Goal: Navigation & Orientation: Find specific page/section

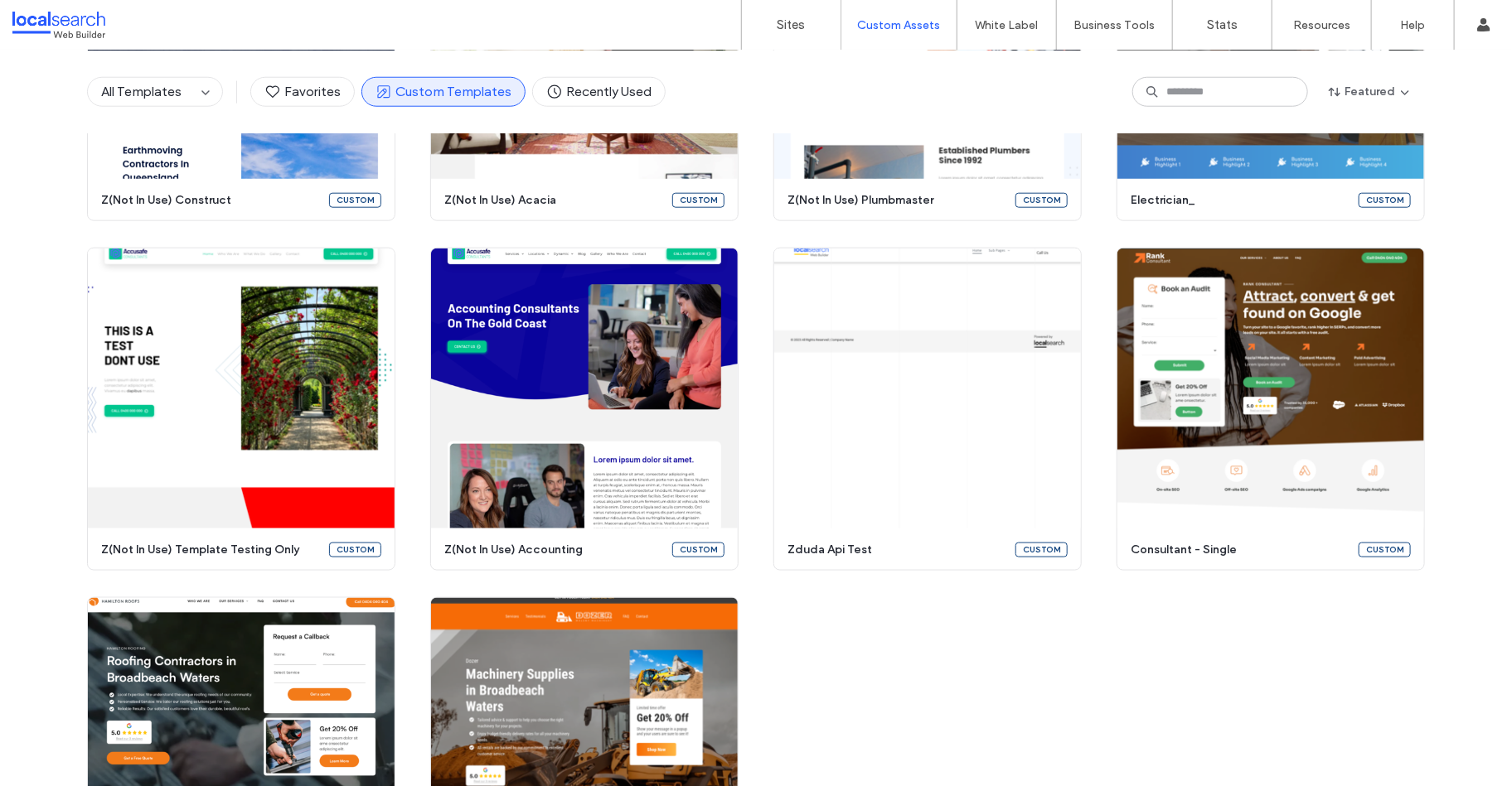
scroll to position [7594, 0]
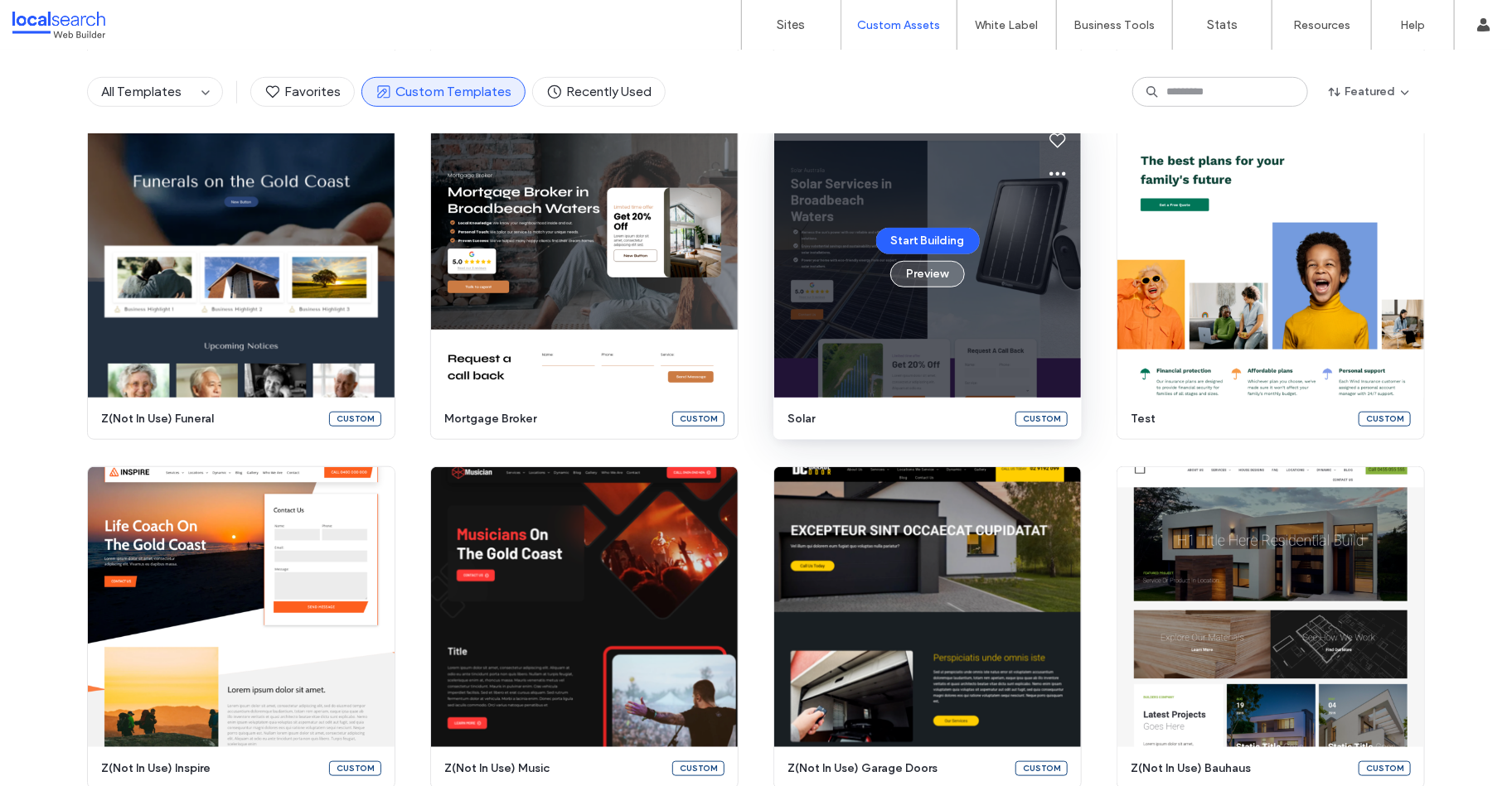
click at [945, 285] on button "Preview" at bounding box center [928, 274] width 75 height 26
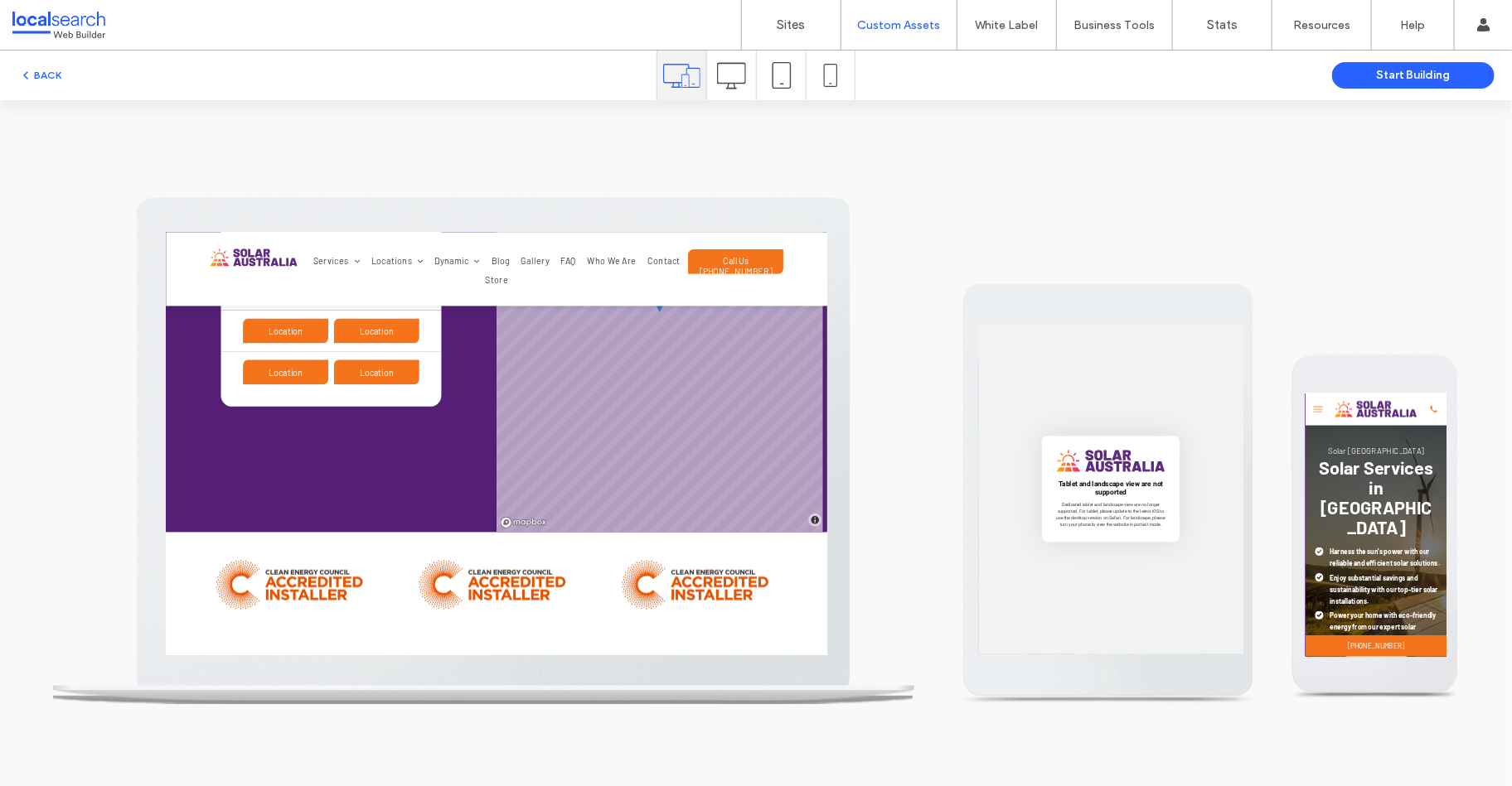
scroll to position [5825, 0]
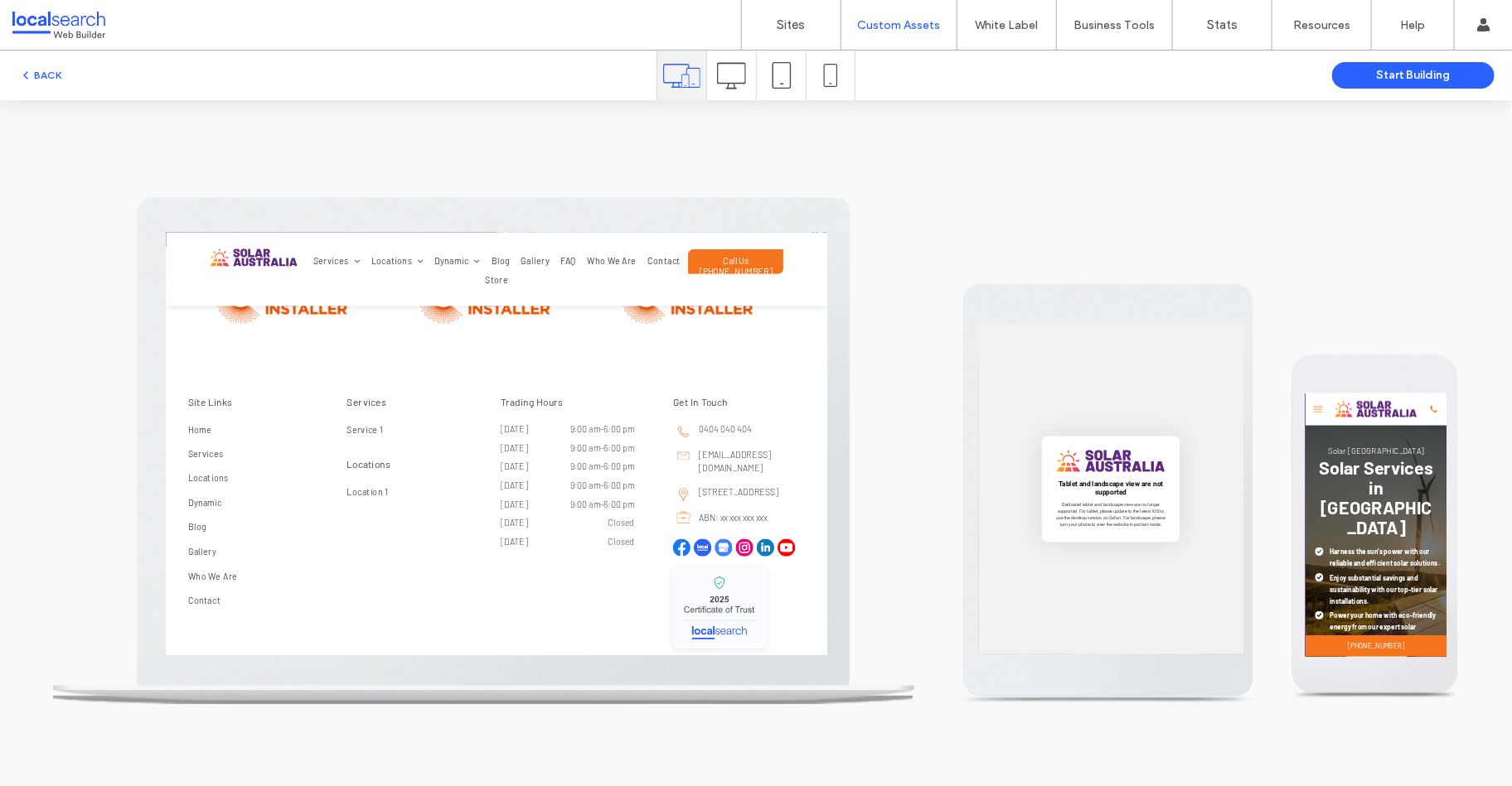
click at [732, 65] on icon at bounding box center [731, 76] width 29 height 29
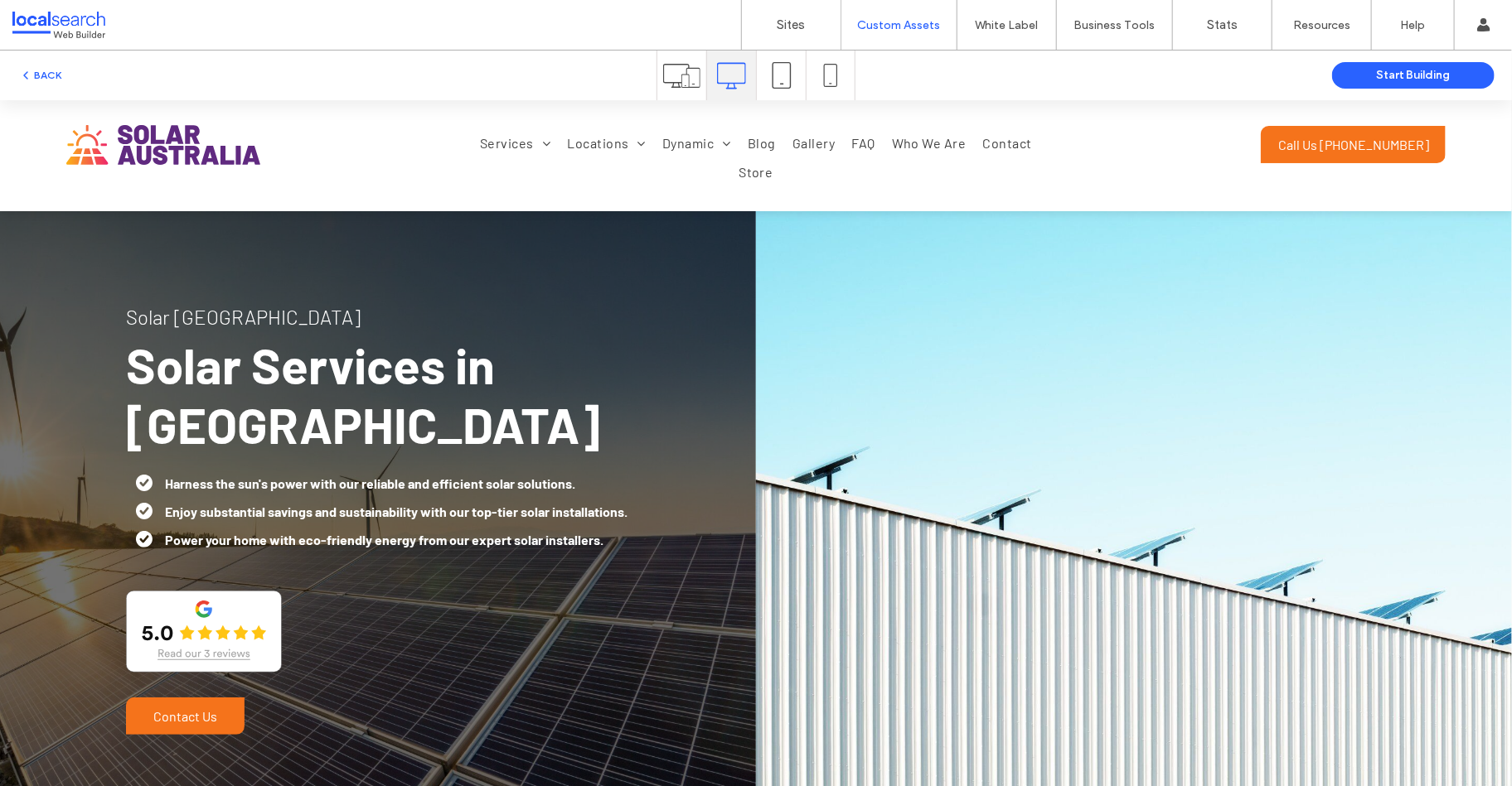
scroll to position [0, 0]
click at [490, 168] on link "Service 1" at bounding box center [528, 179] width 88 height 44
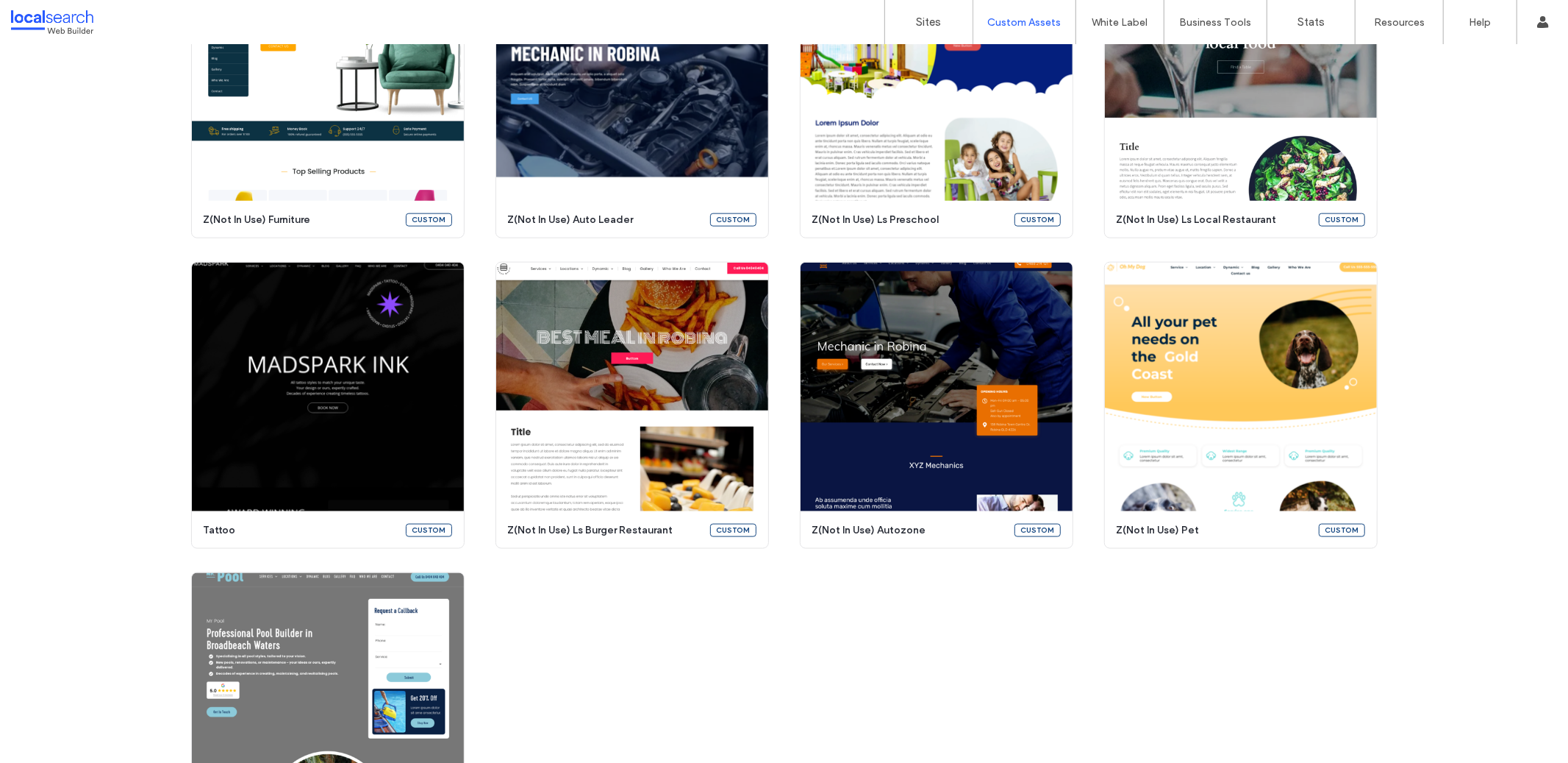
scroll to position [1483, 0]
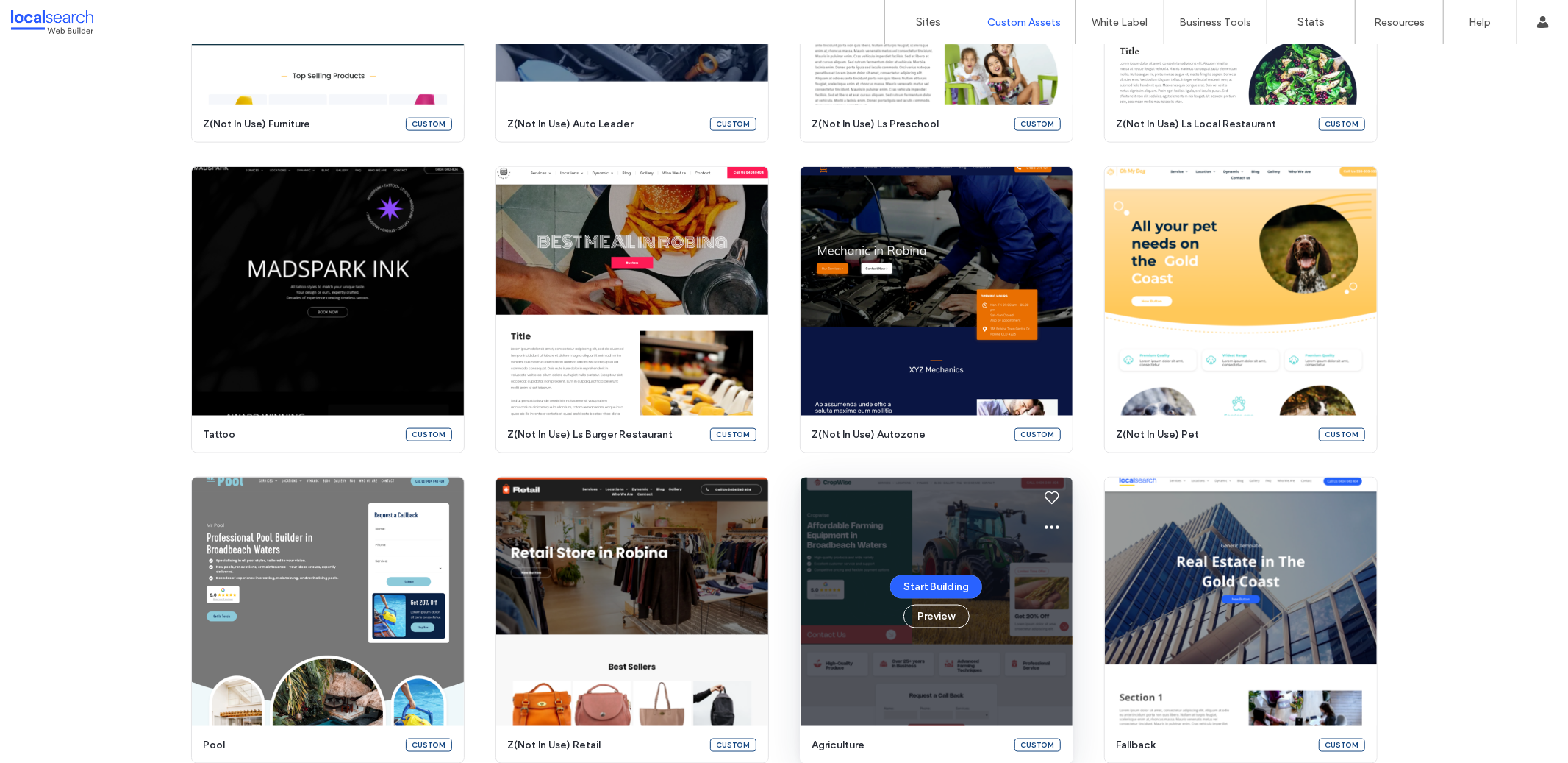
scroll to position [1664, 0]
